Goal: Information Seeking & Learning: Learn about a topic

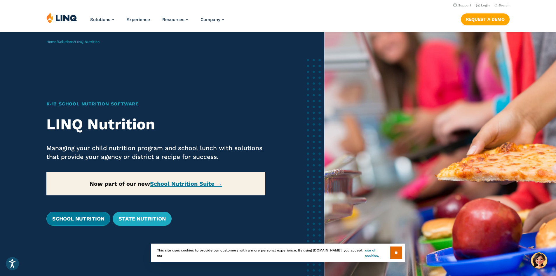
click at [85, 221] on link "School Nutrition" at bounding box center [78, 218] width 64 height 14
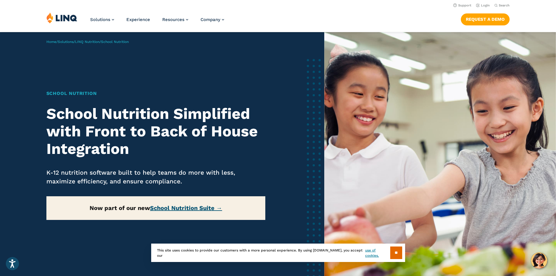
click at [192, 209] on link "School Nutrition Suite →" at bounding box center [186, 207] width 72 height 7
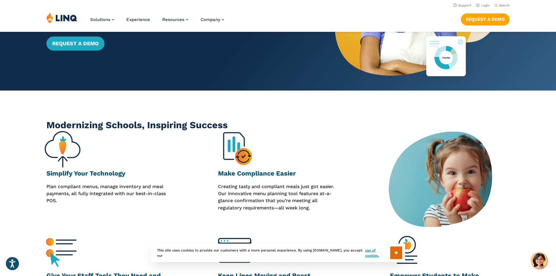
scroll to position [58, 0]
